Goal: Obtain resource: Obtain resource

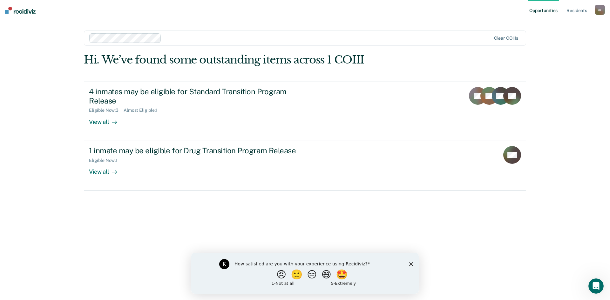
click at [452, 265] on div "Hi. We’ve found some outstanding items across 1 COIII 4 inmates may be eligible…" at bounding box center [305, 167] width 442 height 229
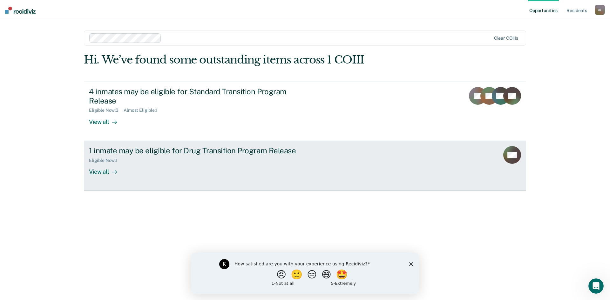
click at [158, 154] on div "1 inmate may be eligible for Drug Transition Program Release" at bounding box center [200, 150] width 223 height 9
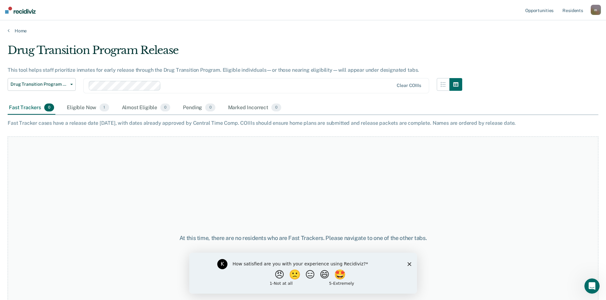
click at [408, 264] on polygon "Close survey" at bounding box center [409, 264] width 4 height 4
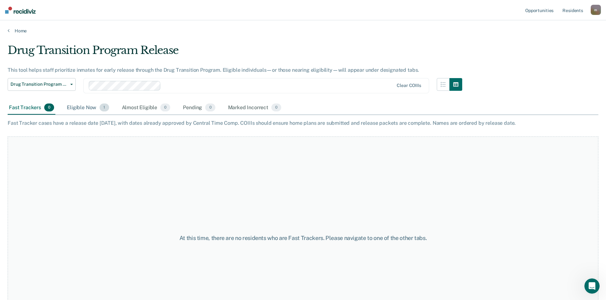
click at [81, 109] on div "Eligible Now 1" at bounding box center [87, 108] width 44 height 14
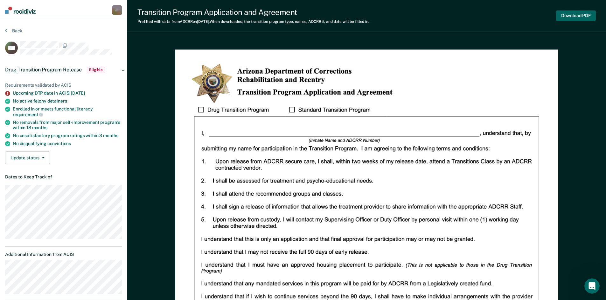
click at [585, 17] on button "Download PDF" at bounding box center [576, 15] width 40 height 10
